Goal: Transaction & Acquisition: Subscribe to service/newsletter

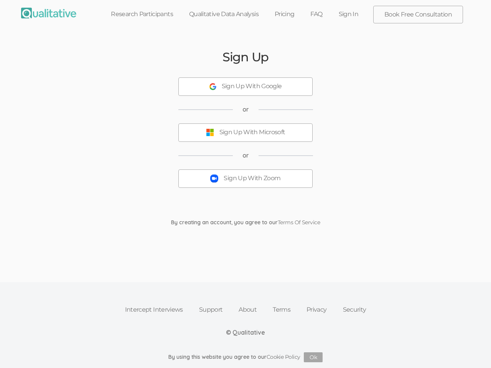
click at [245, 184] on button "Sign Up With Zoom" at bounding box center [245, 179] width 134 height 18
click at [245, 87] on div "Sign Up With Google" at bounding box center [252, 86] width 60 height 9
click at [245, 133] on div "Sign Up With Microsoft" at bounding box center [252, 132] width 66 height 9
click at [245, 179] on button "Sign Up With Zoom" at bounding box center [245, 179] width 134 height 18
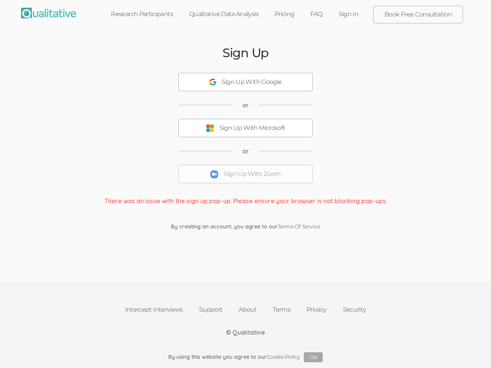
click at [313, 357] on button "Ok" at bounding box center [313, 358] width 19 height 10
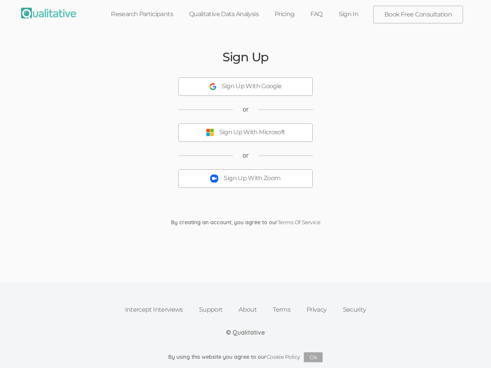
click at [245, 184] on button "Sign Up With Zoom" at bounding box center [245, 179] width 134 height 18
click at [245, 87] on div "Sign Up With Google" at bounding box center [252, 86] width 60 height 9
click at [245, 133] on div "Sign Up With Microsoft" at bounding box center [252, 132] width 66 height 9
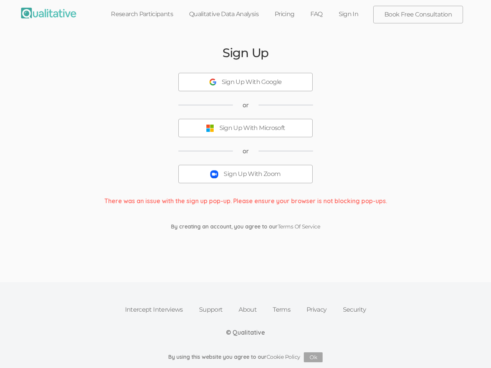
click at [245, 179] on button "Sign Up With Zoom" at bounding box center [245, 174] width 134 height 18
click at [313, 357] on button "Ok" at bounding box center [313, 358] width 19 height 10
